Goal: Information Seeking & Learning: Learn about a topic

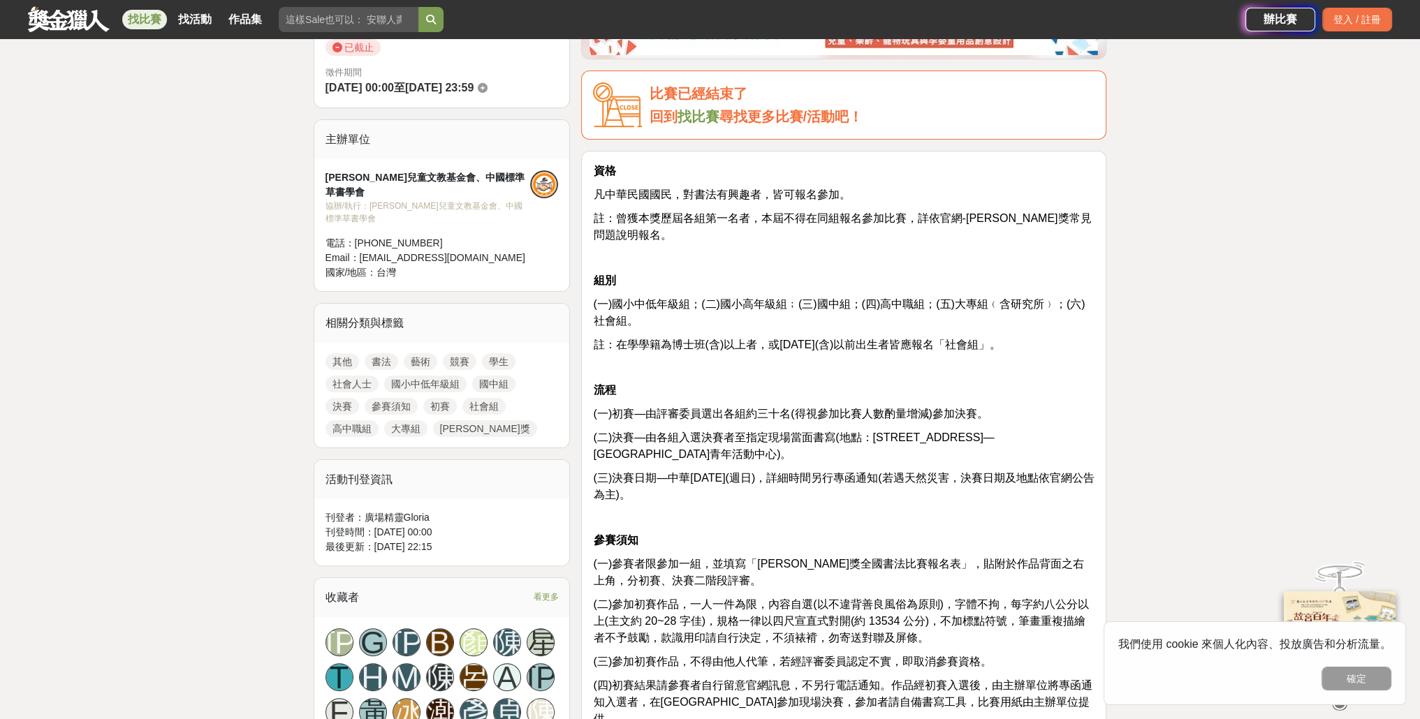
scroll to position [489, 0]
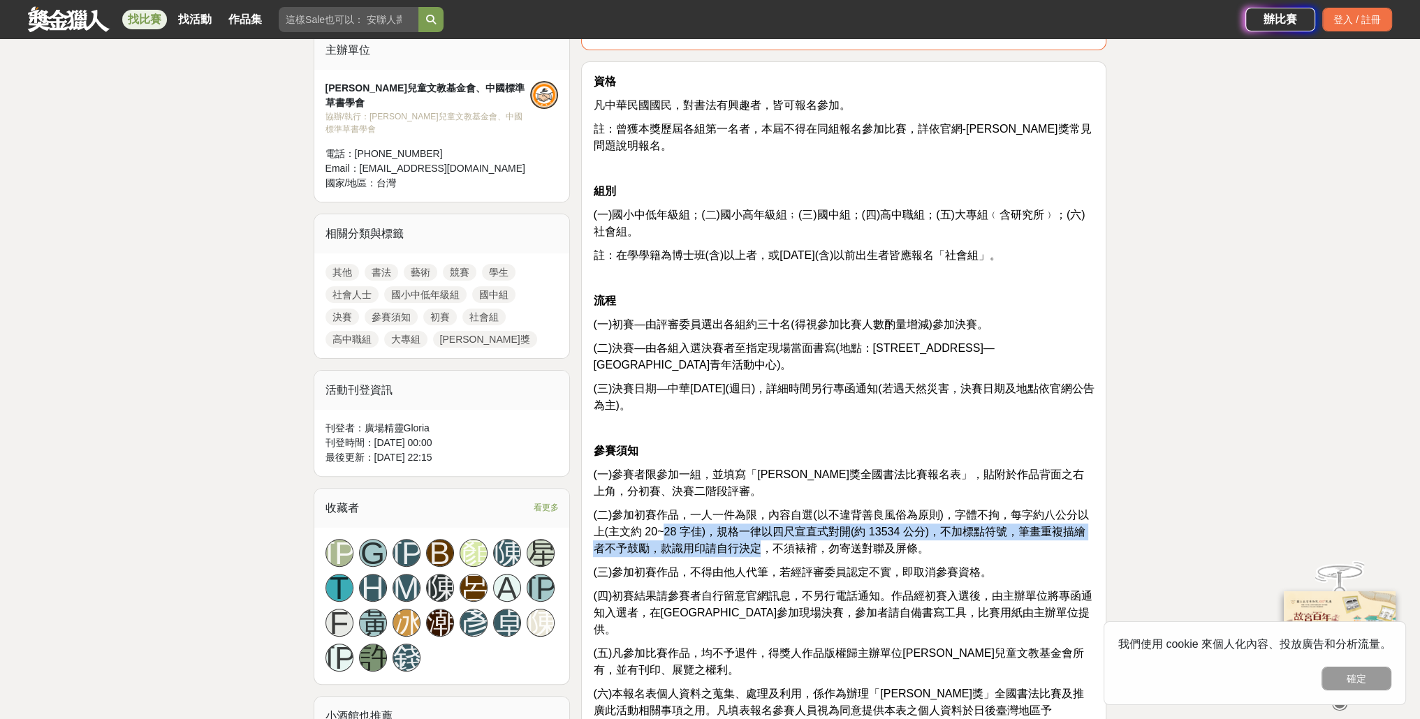
drag, startPoint x: 659, startPoint y: 526, endPoint x: 744, endPoint y: 549, distance: 87.6
click at [744, 549] on span "(二)參加初賽作品，一人一件為限，內容自選(以不違背善良風俗為原則)，字體不拘，每字約八公分以上(主文約 20~28 字佳)，規格一律以四尺宣直式對開(約 1…" at bounding box center [840, 531] width 495 height 45
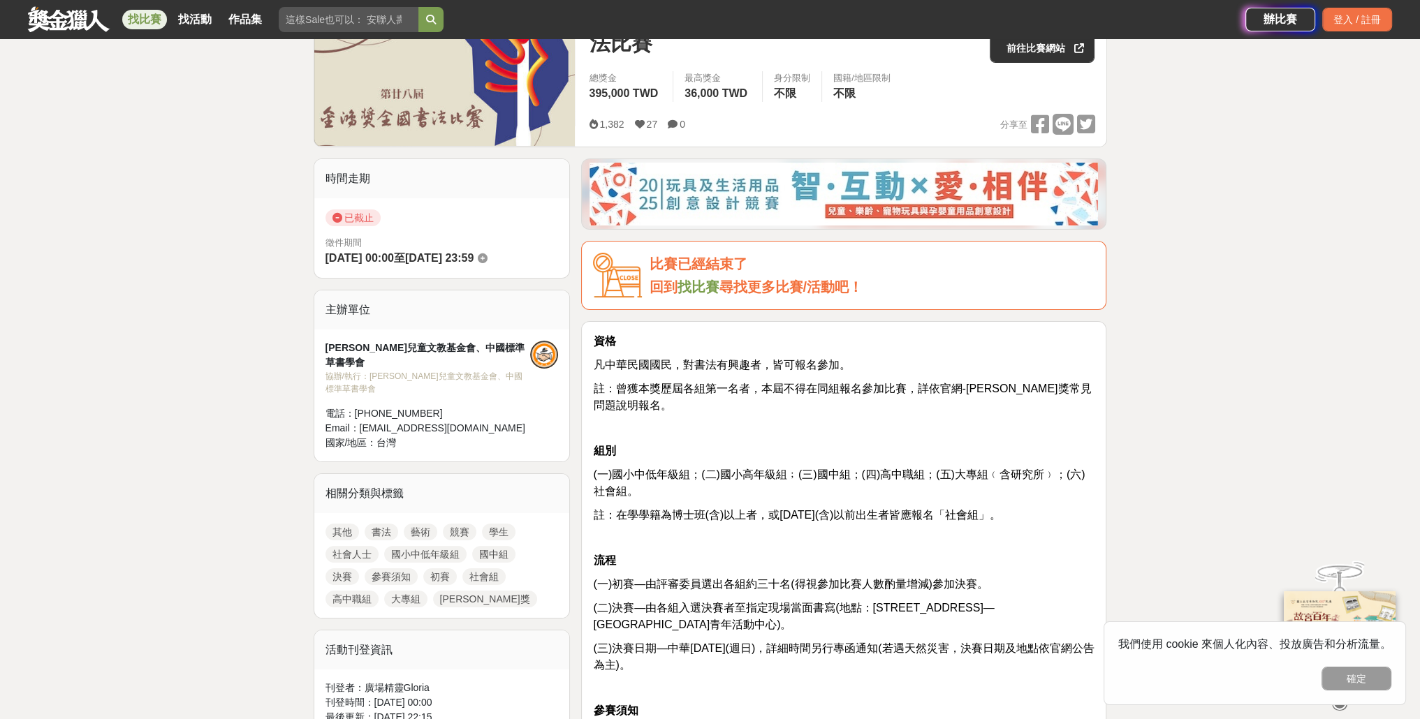
scroll to position [210, 0]
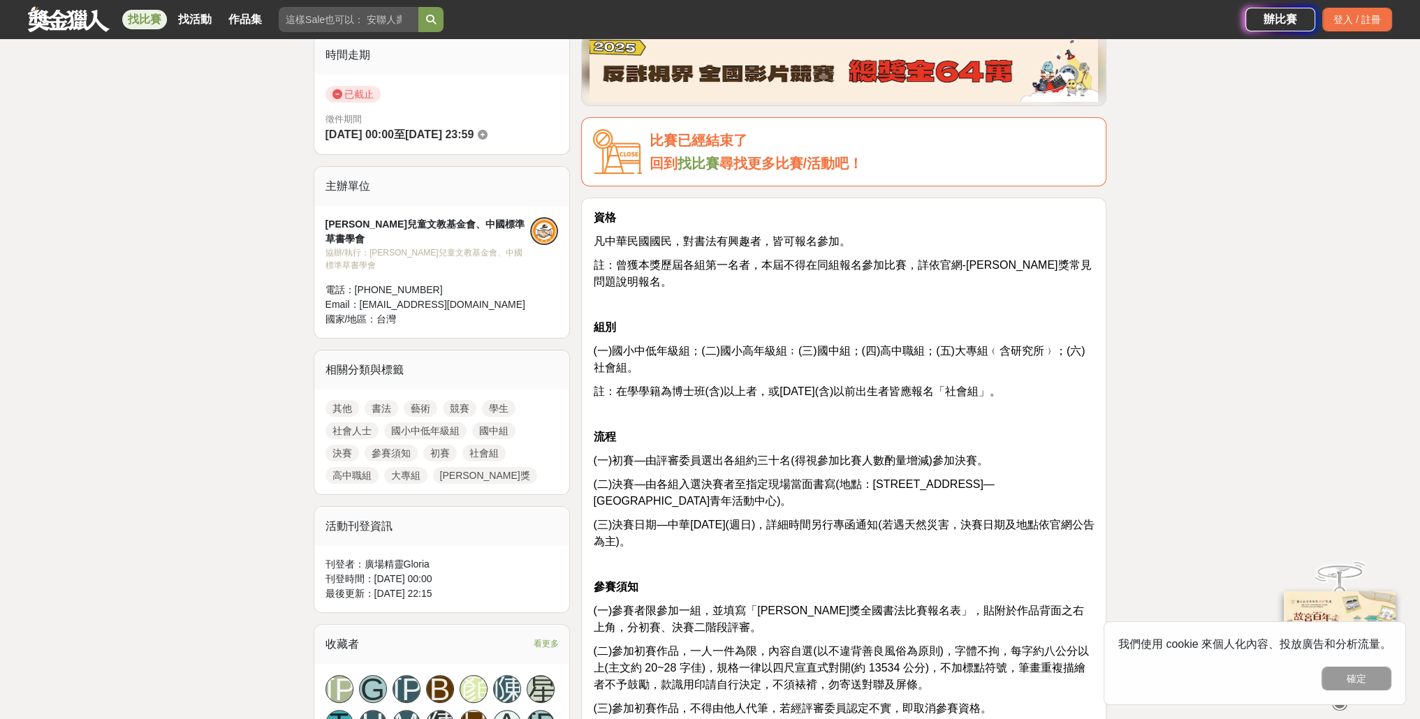
scroll to position [349, 0]
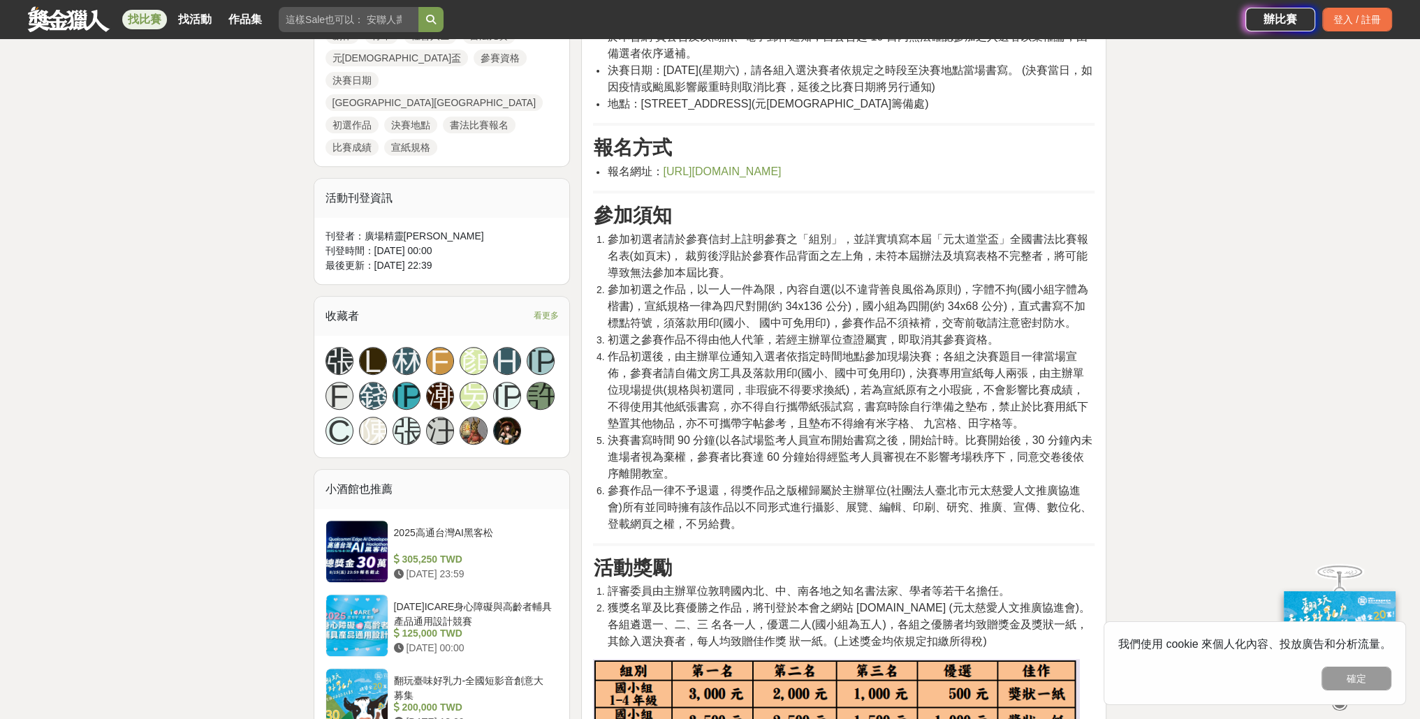
scroll to position [562, 0]
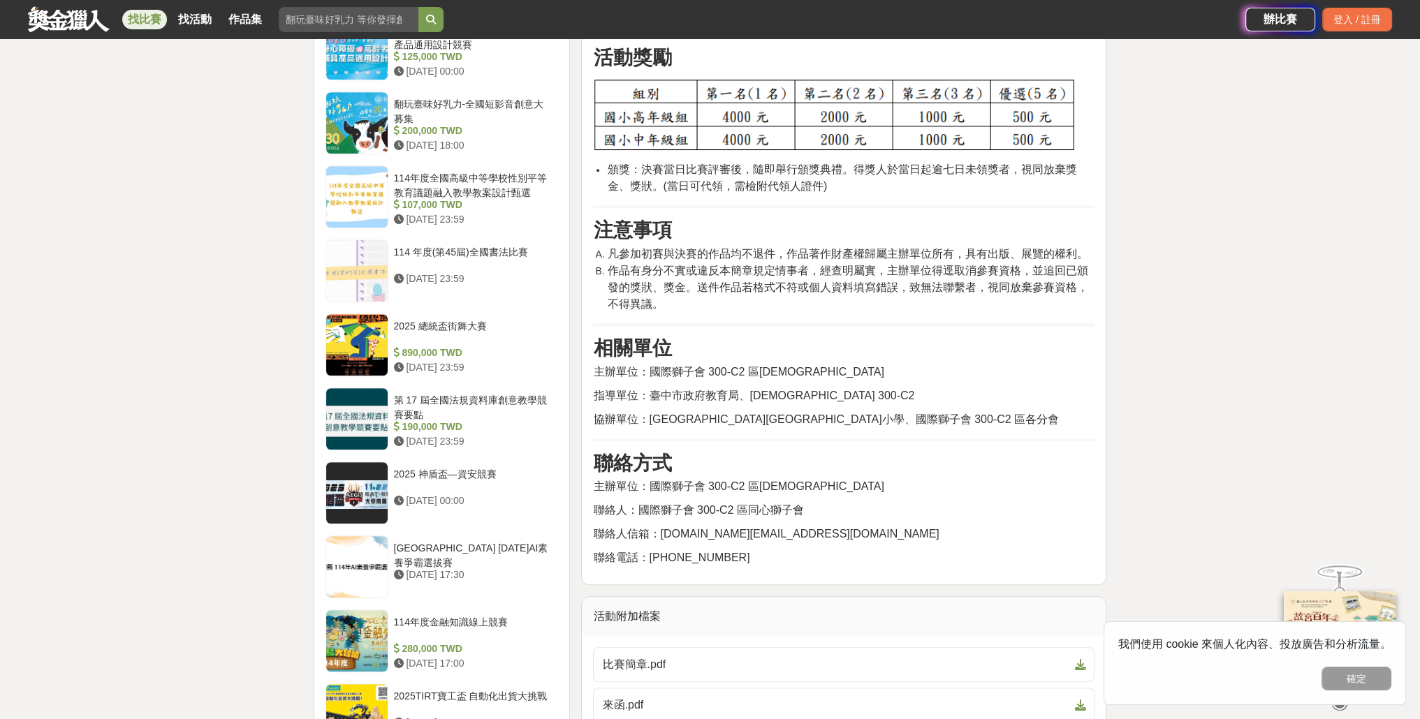
scroll to position [1621, 0]
